Goal: Find specific page/section: Find specific page/section

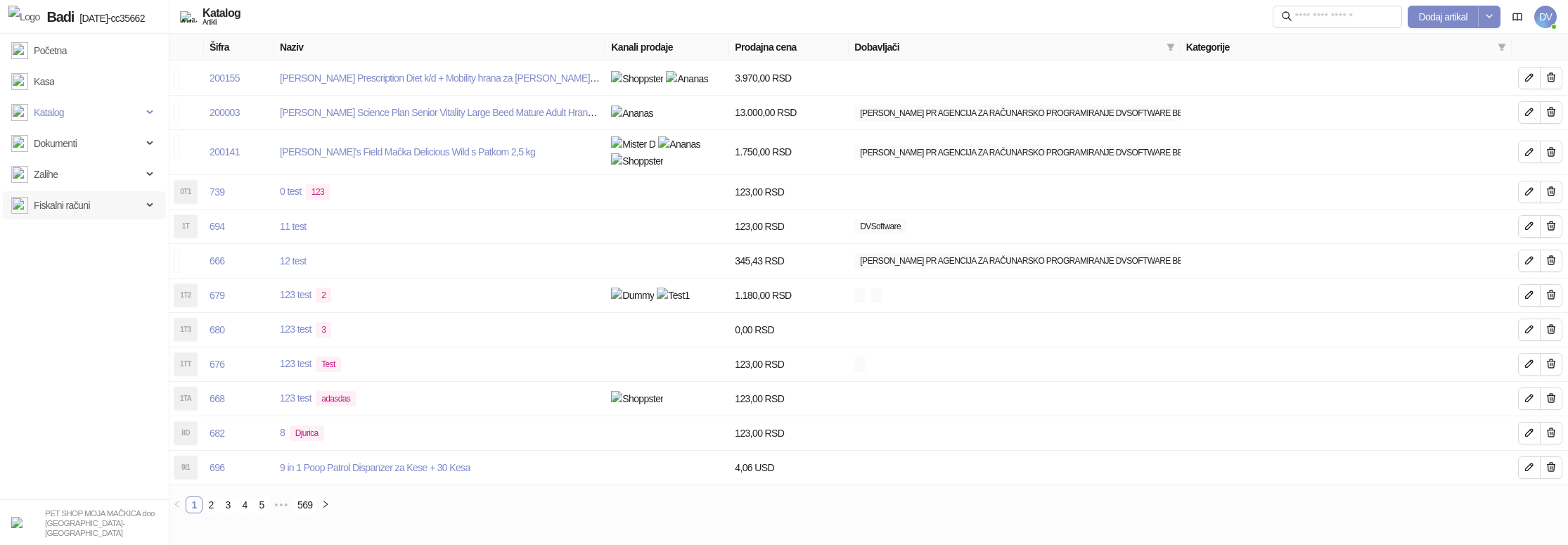
click at [60, 210] on span "Fiskalni računi" at bounding box center [62, 205] width 56 height 28
click at [80, 244] on link "Izdati računi" at bounding box center [51, 236] width 70 height 28
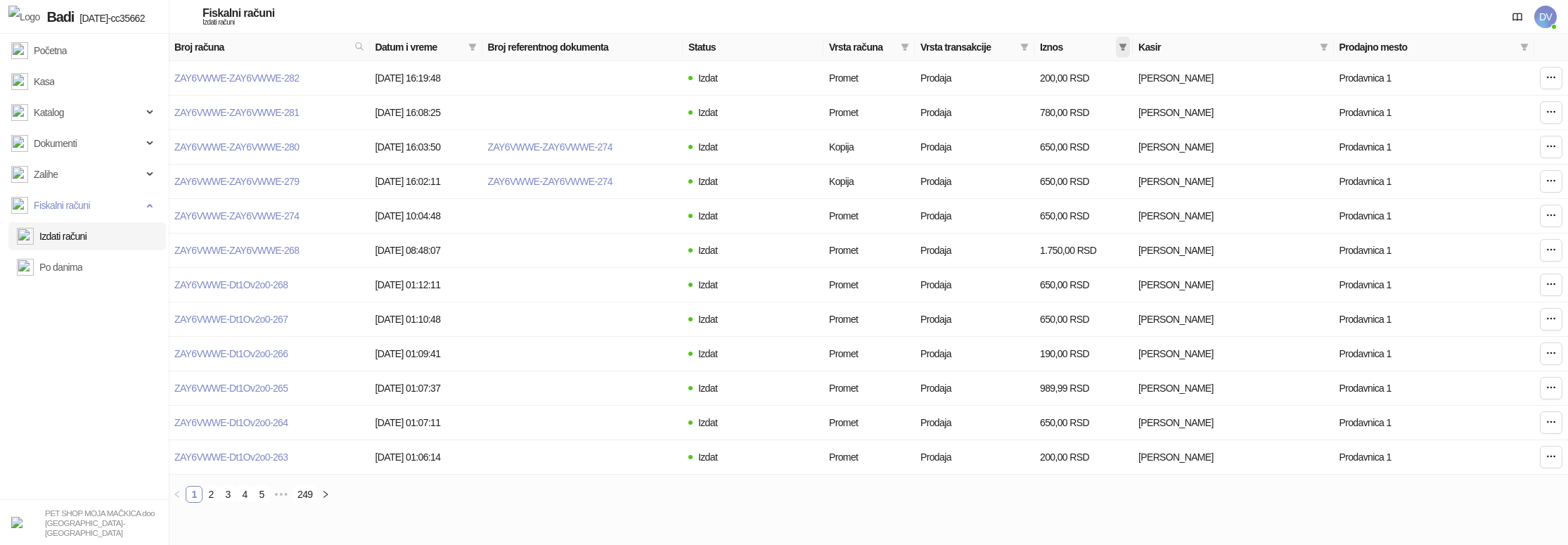
click at [1123, 40] on span at bounding box center [1123, 47] width 14 height 21
click at [1380, 9] on div "Fiskalni računi Izdati računi DV" at bounding box center [784, 17] width 1546 height 34
click at [257, 73] on link "ZAY6VWWE-ZAY6VWWE-282" at bounding box center [236, 78] width 125 height 12
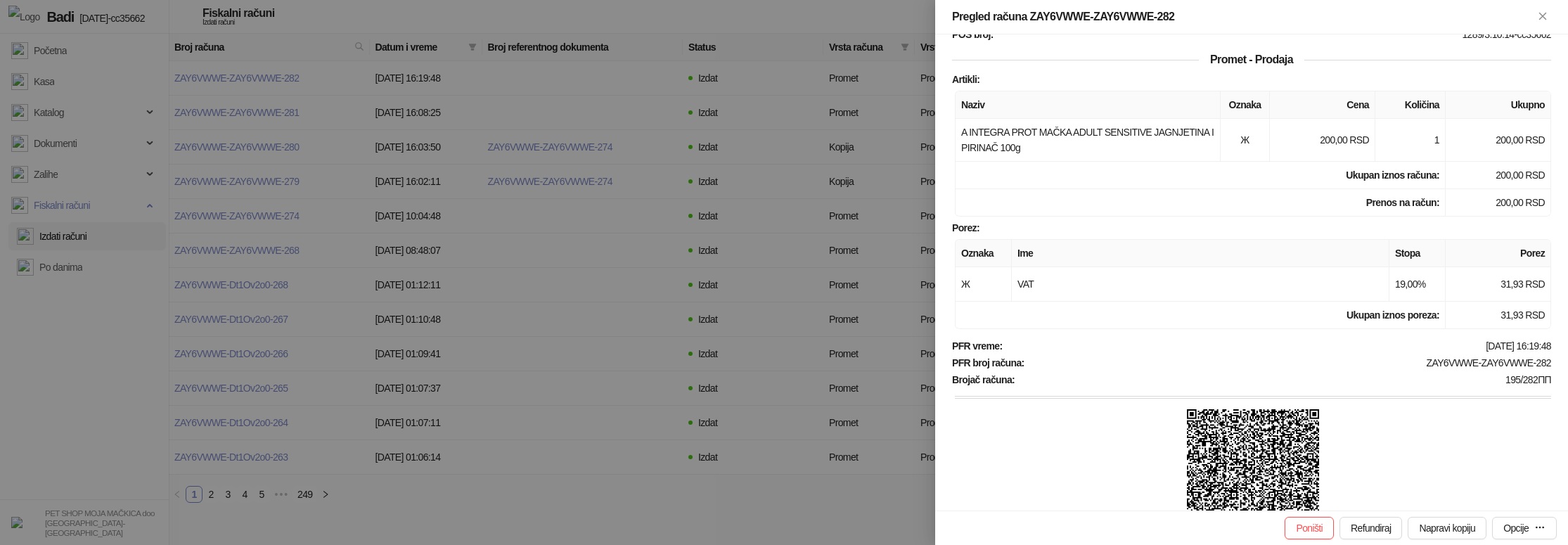
scroll to position [279, 0]
